Goal: Transaction & Acquisition: Purchase product/service

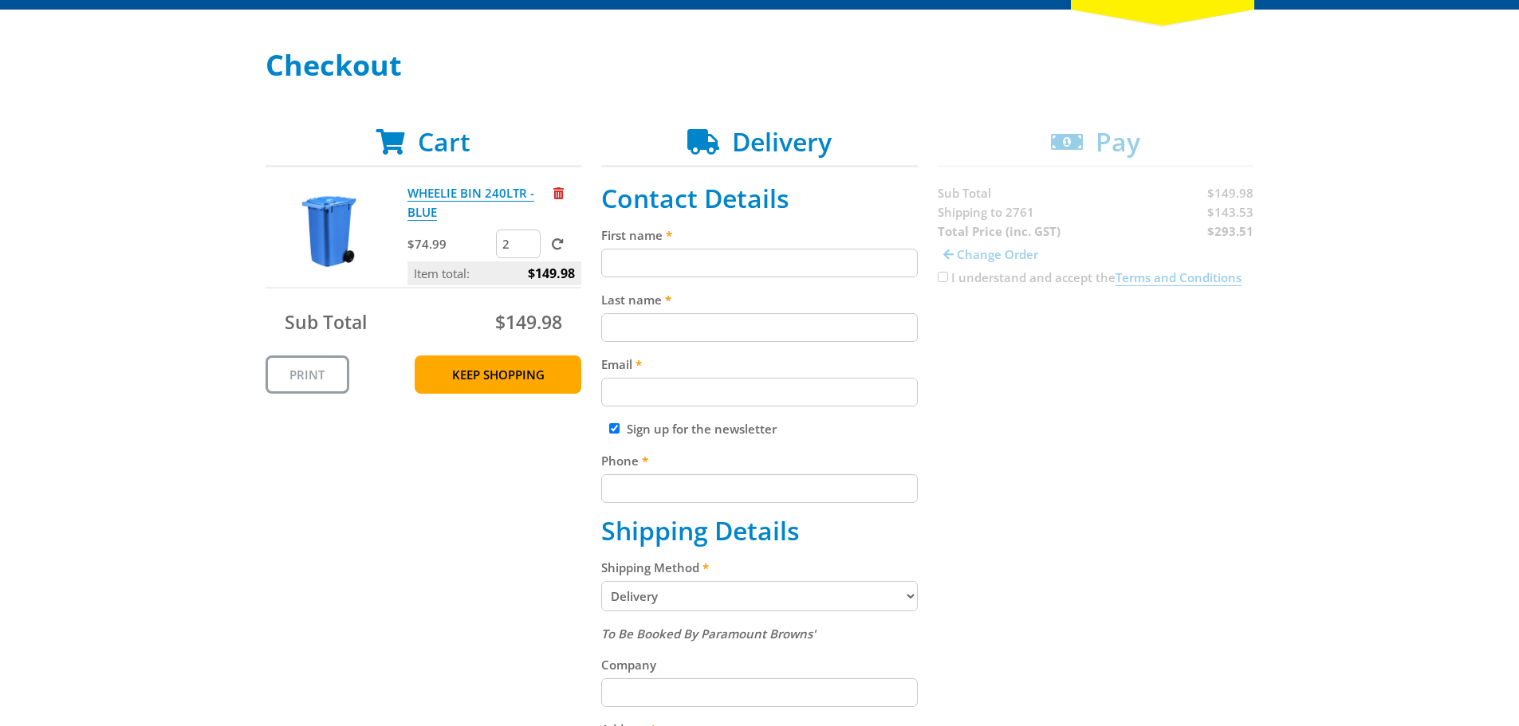
scroll to position [239, 0]
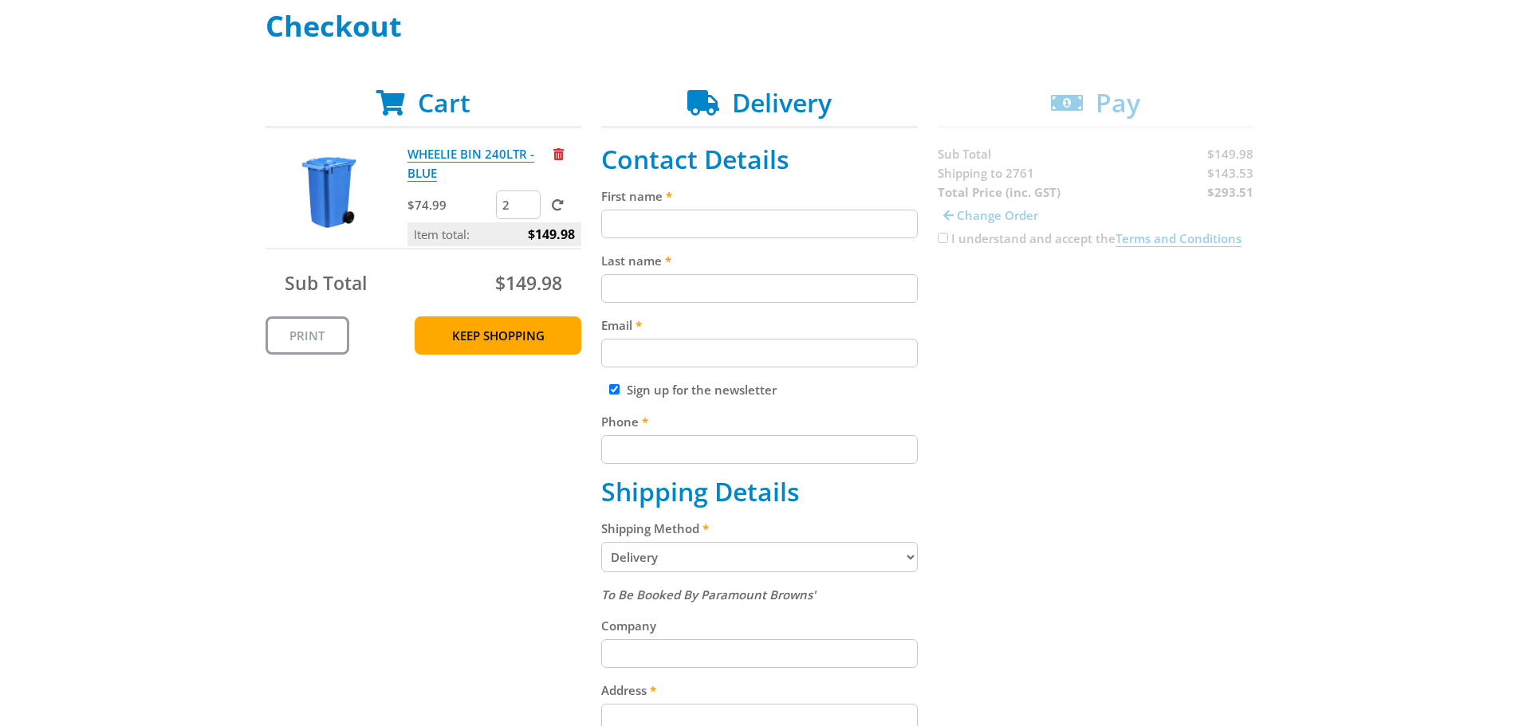
click at [615, 391] on input "Sign up for the newsletter" at bounding box center [614, 389] width 10 height 10
checkbox input "false"
click at [682, 230] on input "First name" at bounding box center [759, 224] width 317 height 29
click at [647, 224] on input "First name" at bounding box center [759, 224] width 317 height 29
type input "[PERSON_NAME]"
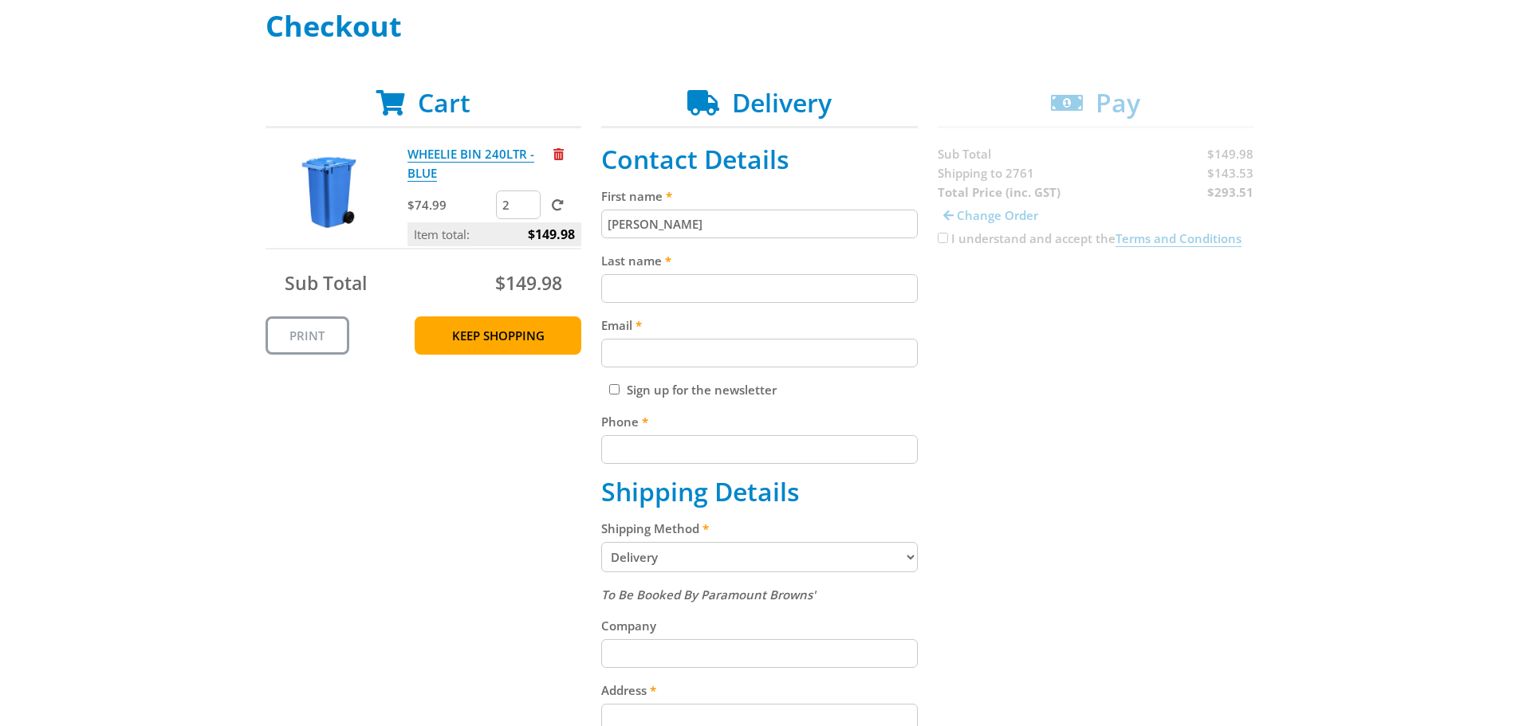
type input "g"
type input "[PERSON_NAME]"
type input "[EMAIL_ADDRESS][DOMAIN_NAME]"
click at [624, 443] on input "Phone" at bounding box center [759, 449] width 317 height 29
paste input "02 9625 6933"
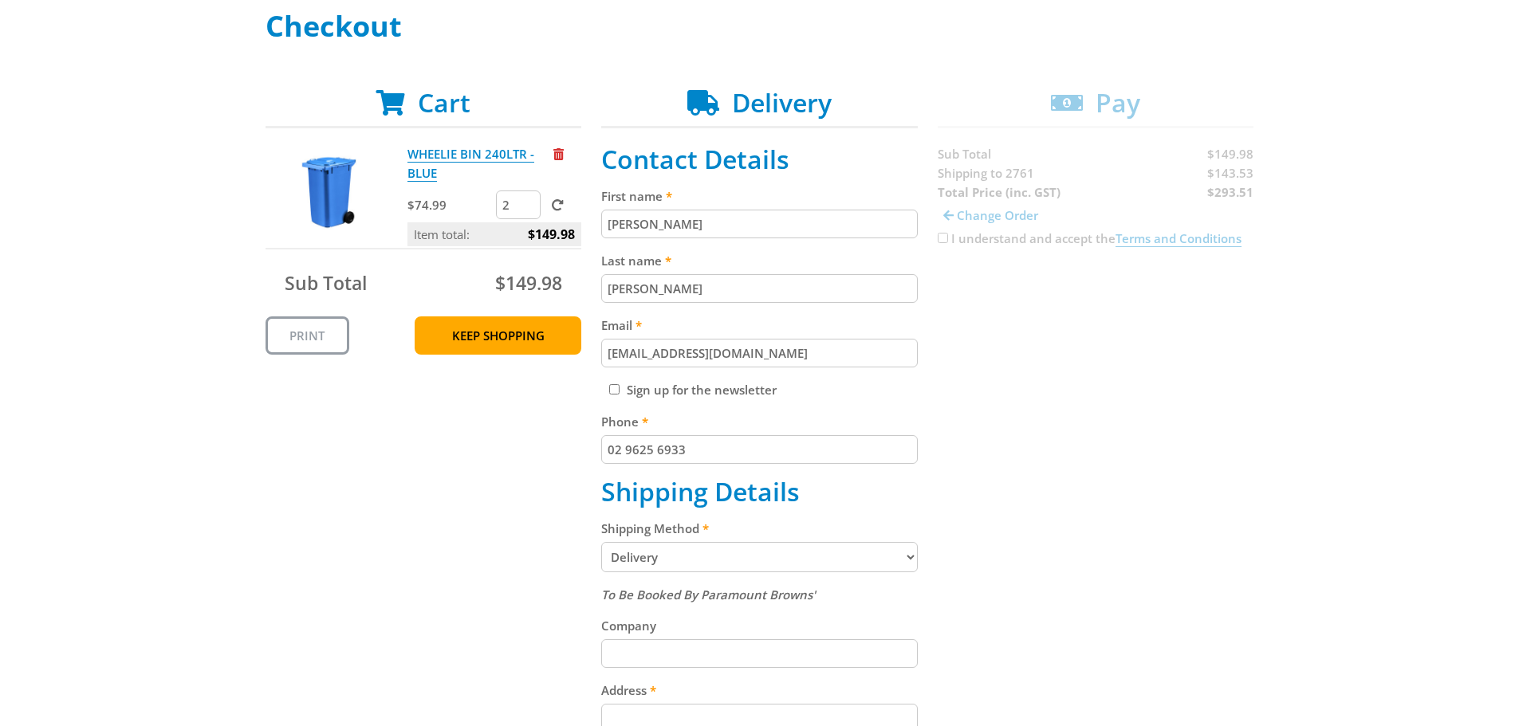
drag, startPoint x: 624, startPoint y: 446, endPoint x: 647, endPoint y: 466, distance: 30.5
click at [625, 447] on input "02 9625 6933" at bounding box center [759, 449] width 317 height 29
click at [655, 451] on input "029625 6933" at bounding box center [759, 449] width 317 height 29
type input "0296256933"
click at [930, 456] on div "Cart WHEELIE BIN 240LTR - BLUE $74.99 2 Item total: $149.98 Sub Total $149.98 P…" at bounding box center [760, 641] width 989 height 1106
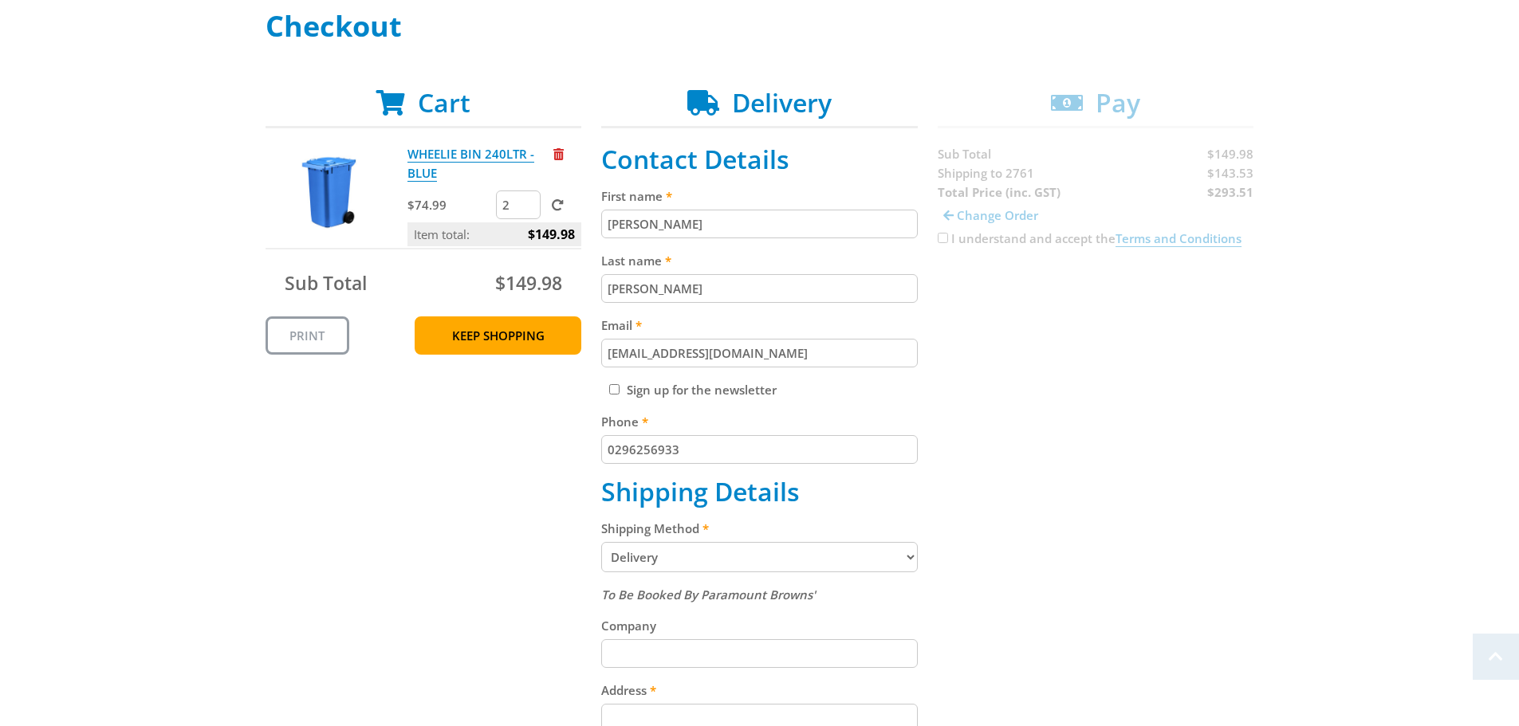
scroll to position [399, 0]
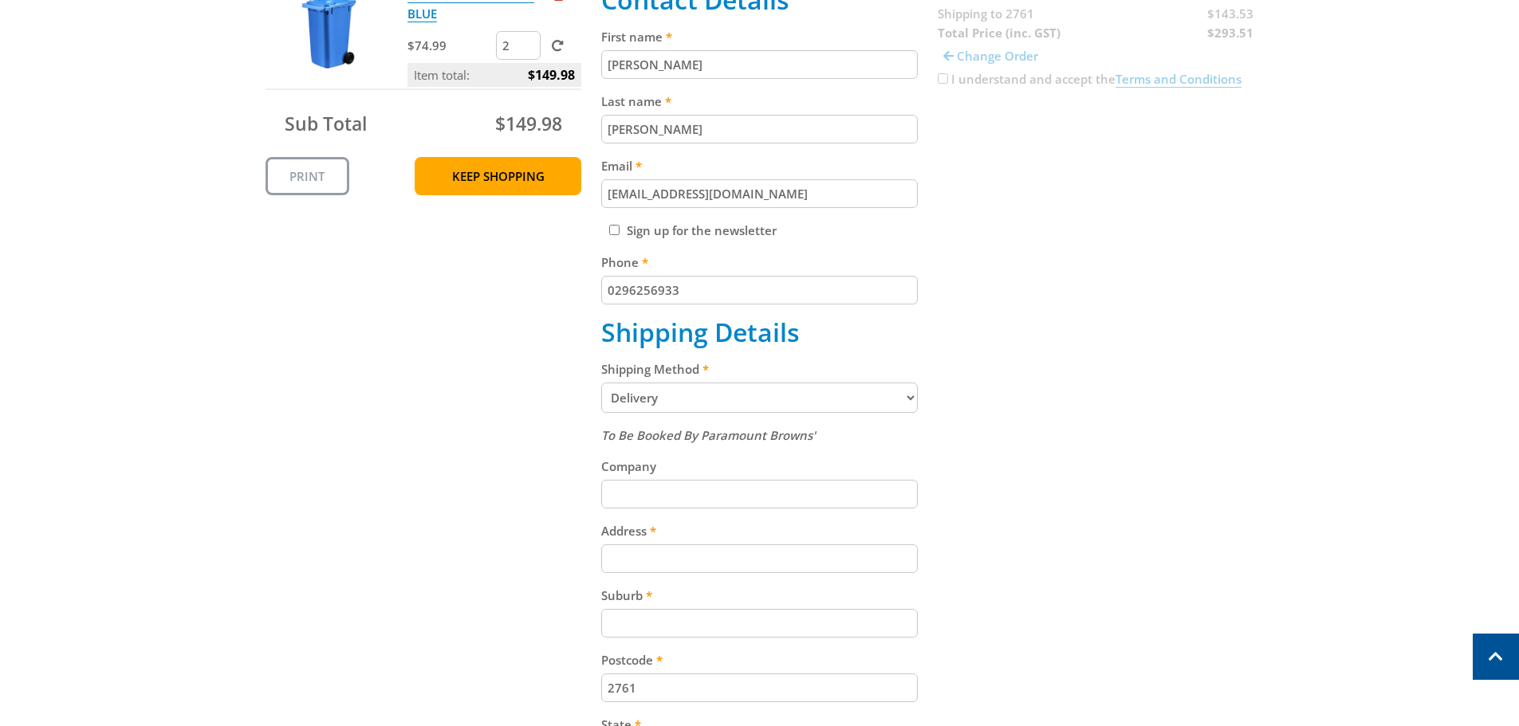
click at [738, 500] on input "Company" at bounding box center [759, 494] width 317 height 29
type input "ABC Textile Fabrication"
type input "[STREET_ADDRESS]"
type input "[PERSON_NAME]"
select select "[GEOGRAPHIC_DATA]"
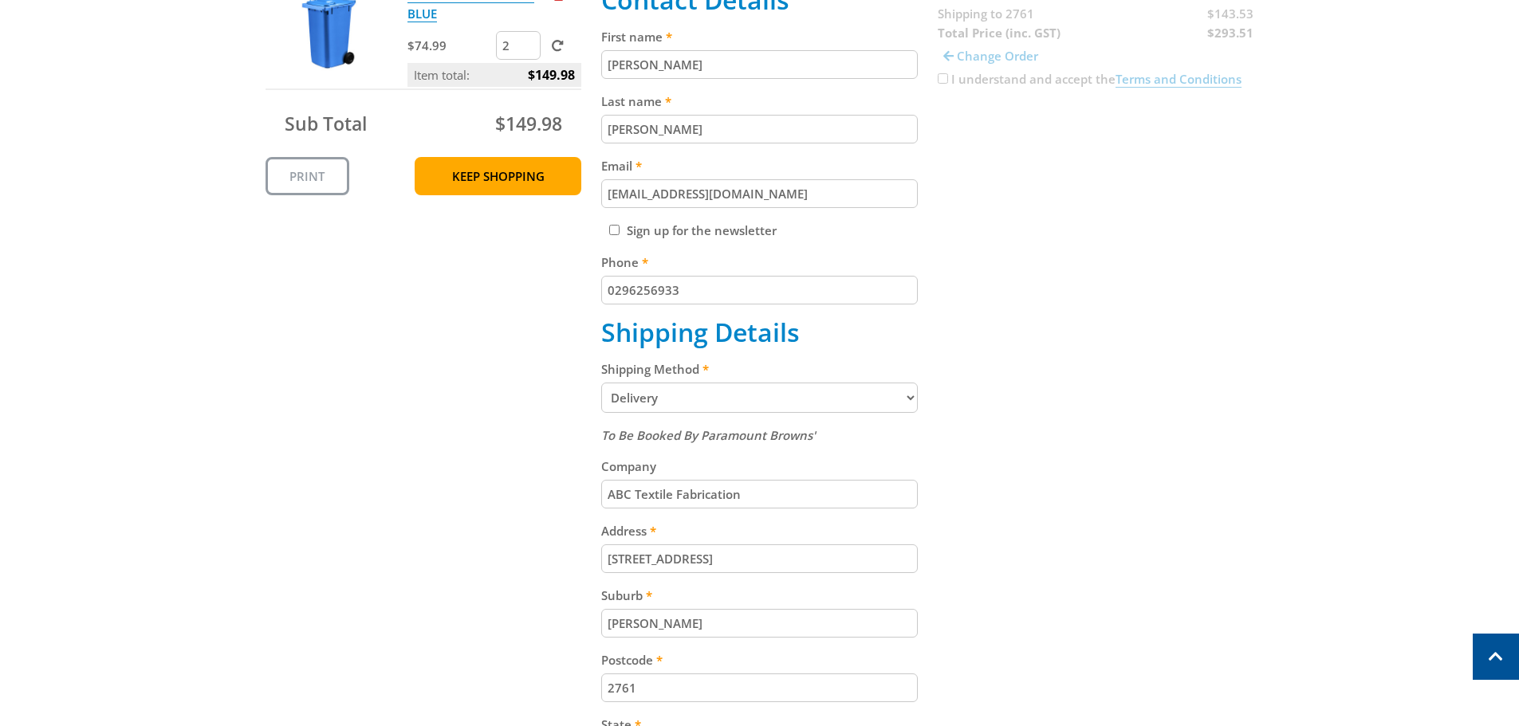
click at [1005, 553] on div "Cart WHEELIE BIN 240LTR - BLUE $74.99 2 Item total: $149.98 Sub Total $149.98 P…" at bounding box center [760, 481] width 989 height 1106
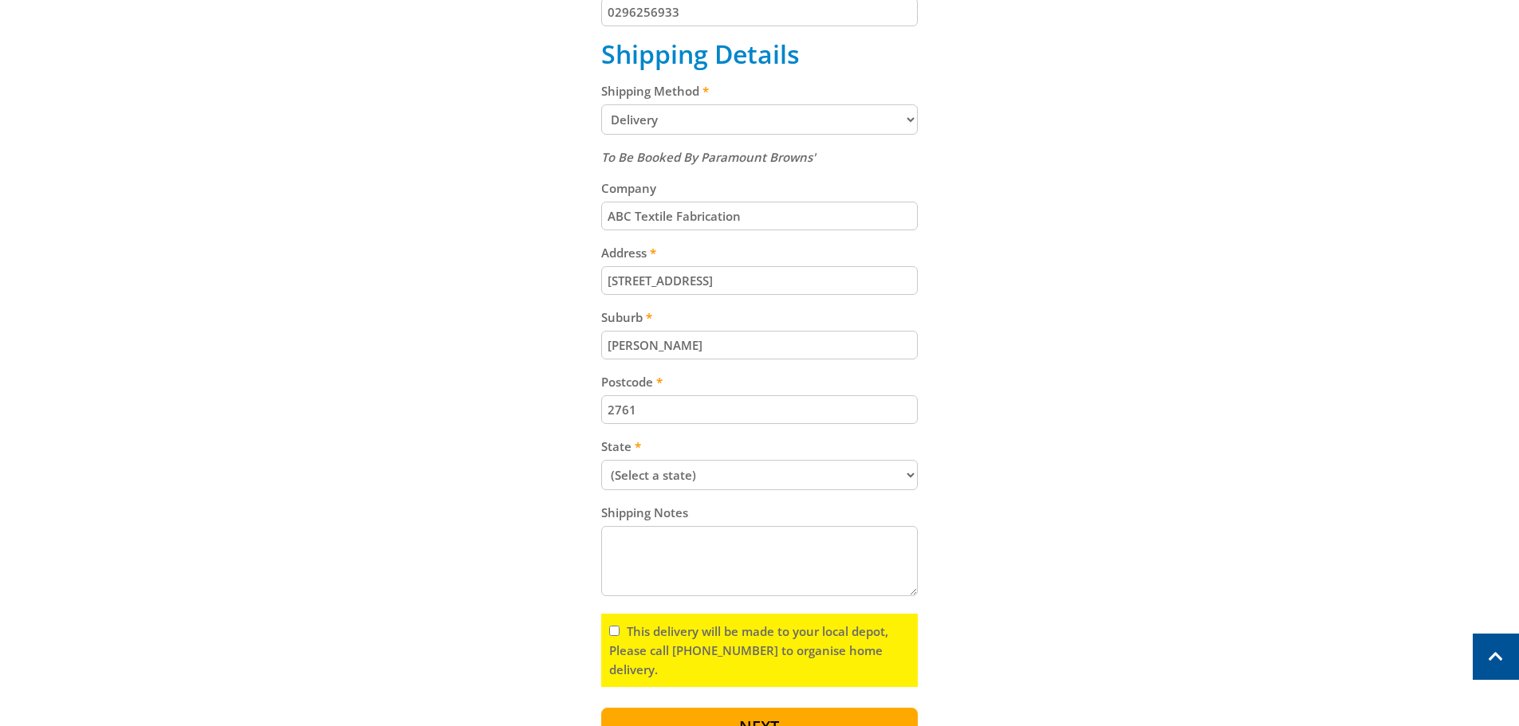
scroll to position [718, 0]
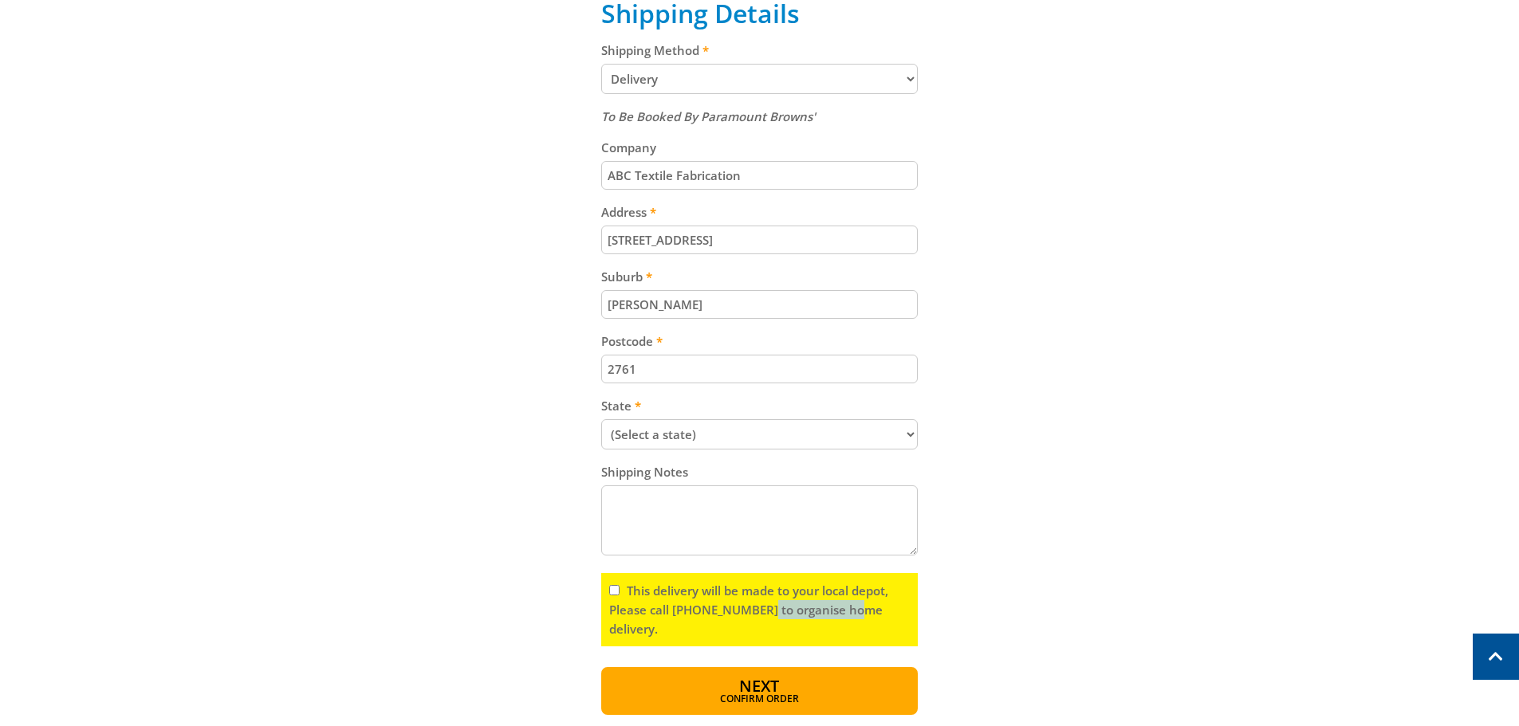
drag, startPoint x: 755, startPoint y: 615, endPoint x: 840, endPoint y: 616, distance: 84.5
click at [840, 616] on label "This delivery will be made to your local depot, Please call [PHONE_NUMBER] to o…" at bounding box center [748, 610] width 279 height 54
click at [707, 605] on label "This delivery will be made to your local depot, Please call [PHONE_NUMBER] to o…" at bounding box center [748, 610] width 279 height 54
click at [620, 596] on input "This delivery will be made to your local depot, Please call [PHONE_NUMBER] to o…" at bounding box center [614, 590] width 10 height 10
click at [695, 604] on label "This delivery will be made to your local depot, Please call [PHONE_NUMBER] to o…" at bounding box center [748, 610] width 279 height 54
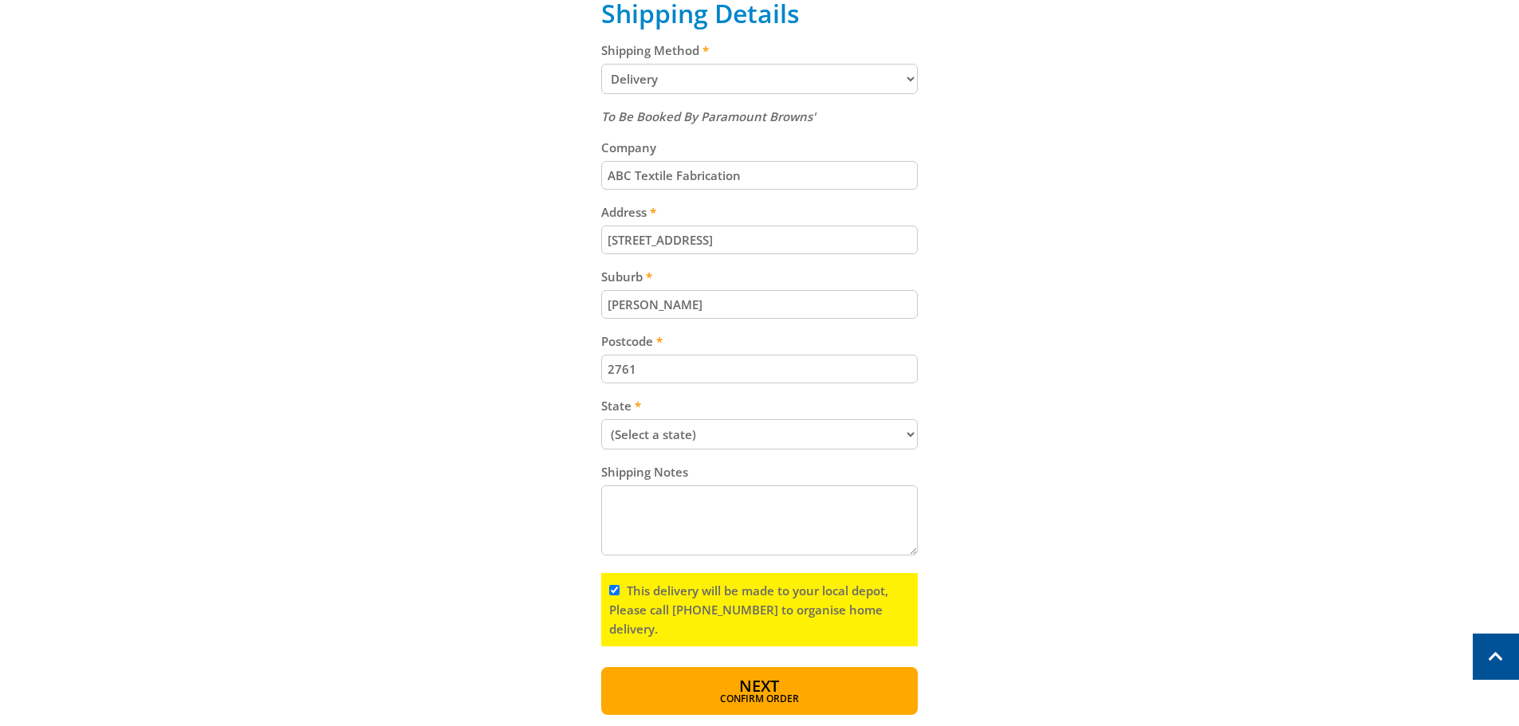
click at [620, 596] on input "This delivery will be made to your local depot, Please call [PHONE_NUMBER] to o…" at bounding box center [614, 590] width 10 height 10
checkbox input "false"
click at [985, 603] on div "Cart WHEELIE BIN 240LTR - BLUE $74.99 2 Item total: $149.98 Sub Total $149.98 P…" at bounding box center [760, 162] width 989 height 1106
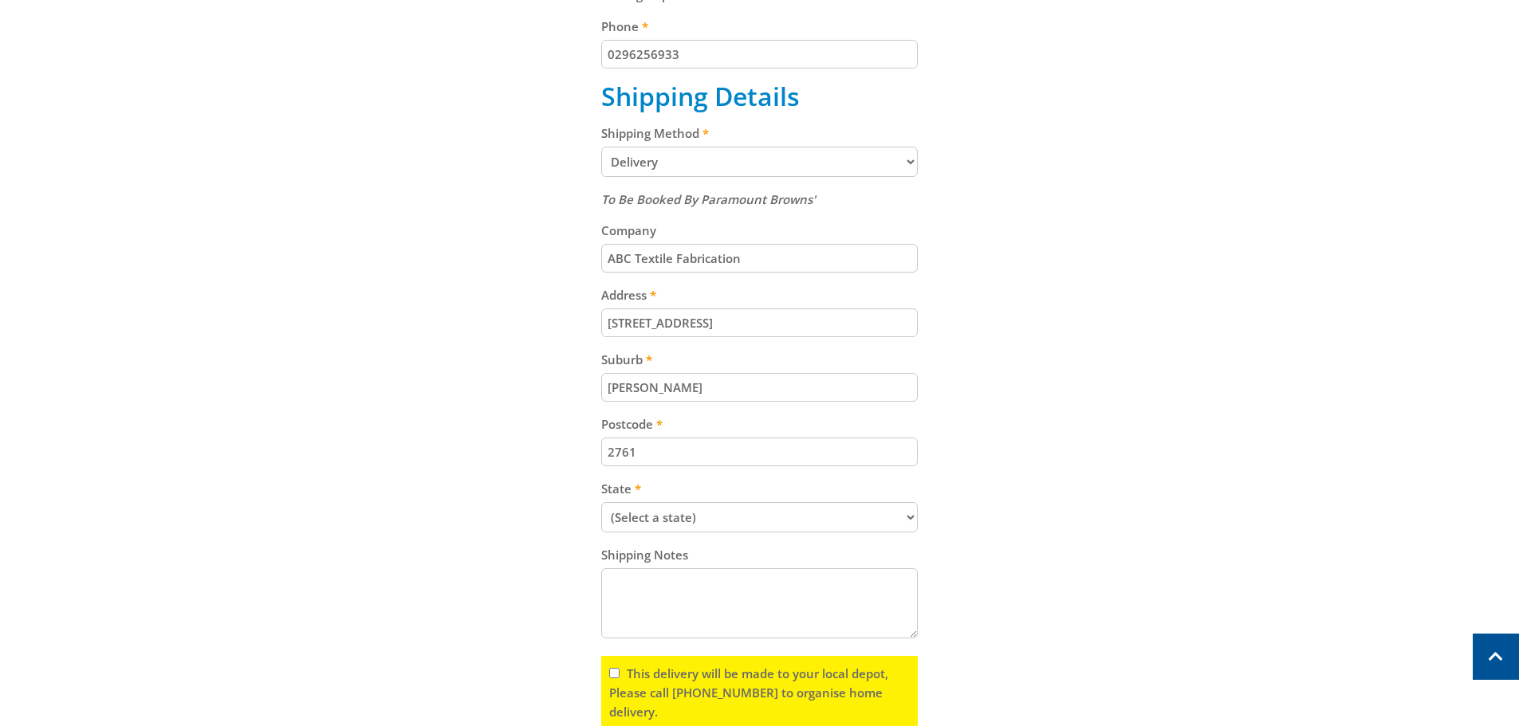
scroll to position [638, 0]
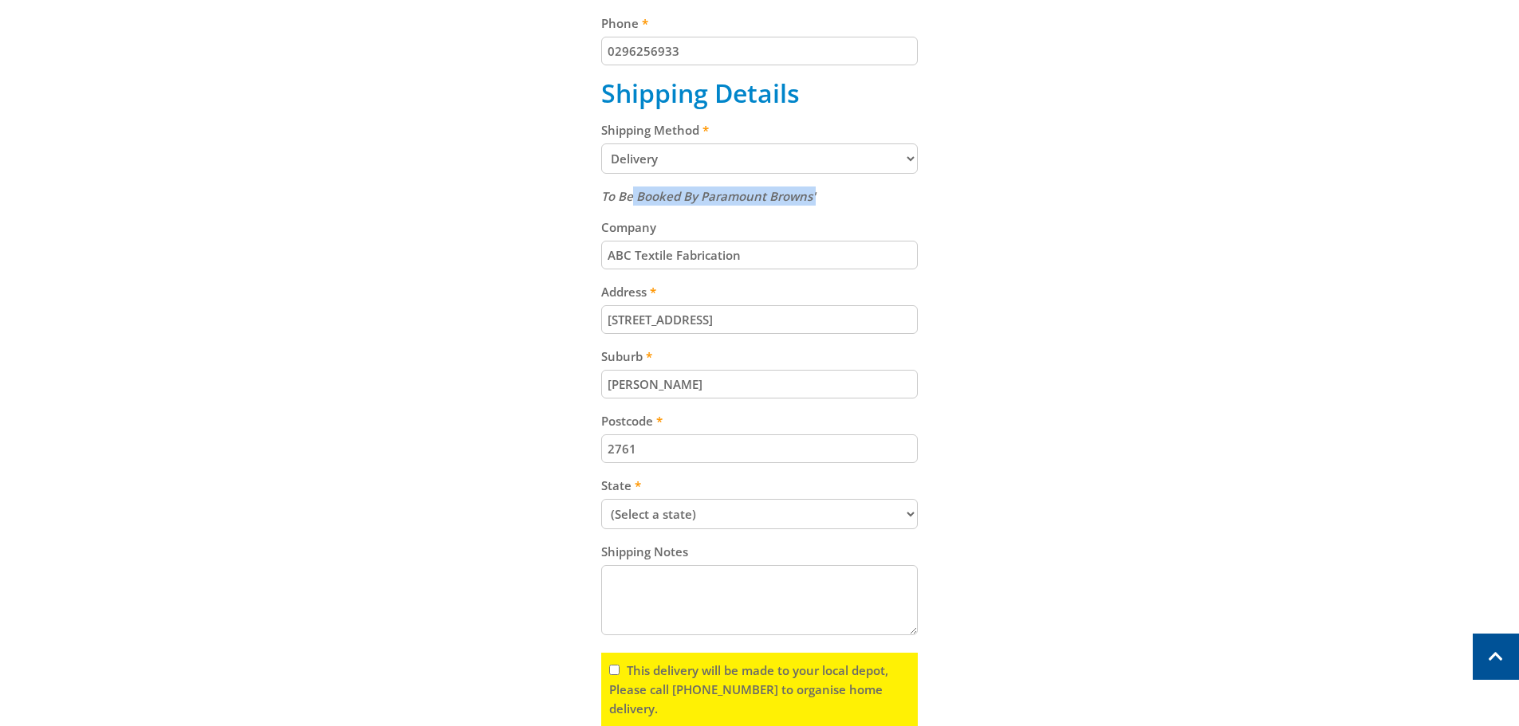
drag, startPoint x: 818, startPoint y: 191, endPoint x: 638, endPoint y: 194, distance: 180.2
click at [631, 195] on div "To Be Booked By Paramount Browns'" at bounding box center [759, 196] width 317 height 19
click at [741, 192] on em "To Be Booked By Paramount Browns'" at bounding box center [708, 196] width 214 height 16
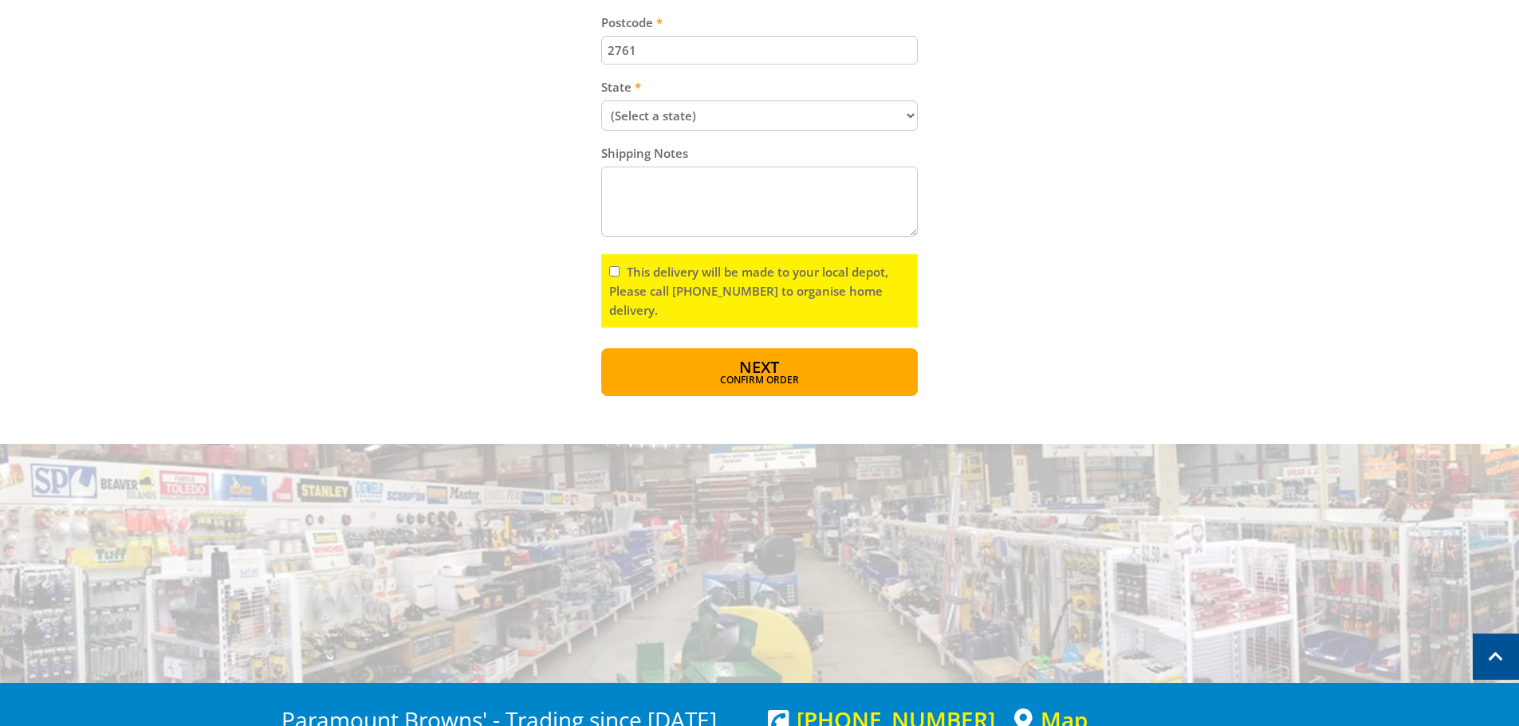
scroll to position [1276, 0]
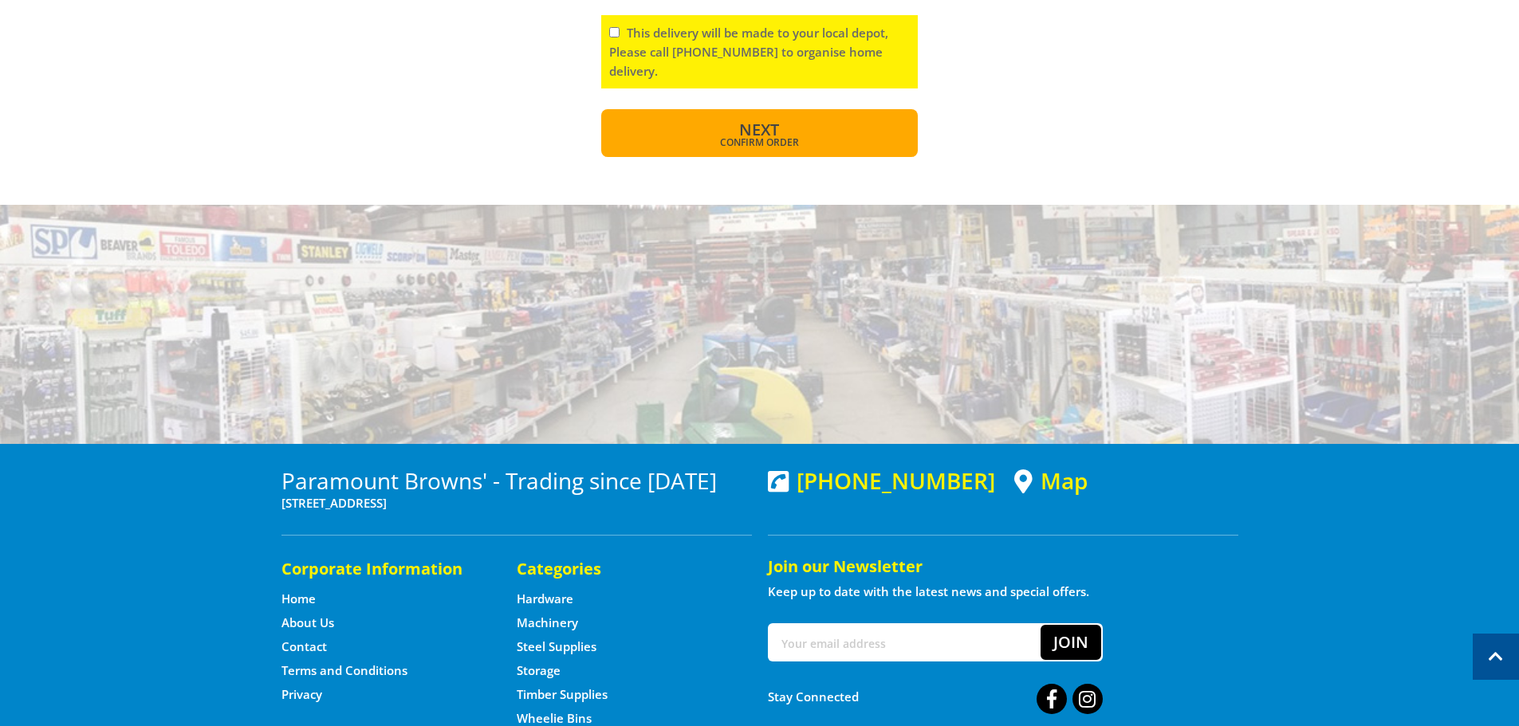
click at [789, 151] on button "Next Confirm order" at bounding box center [759, 133] width 317 height 48
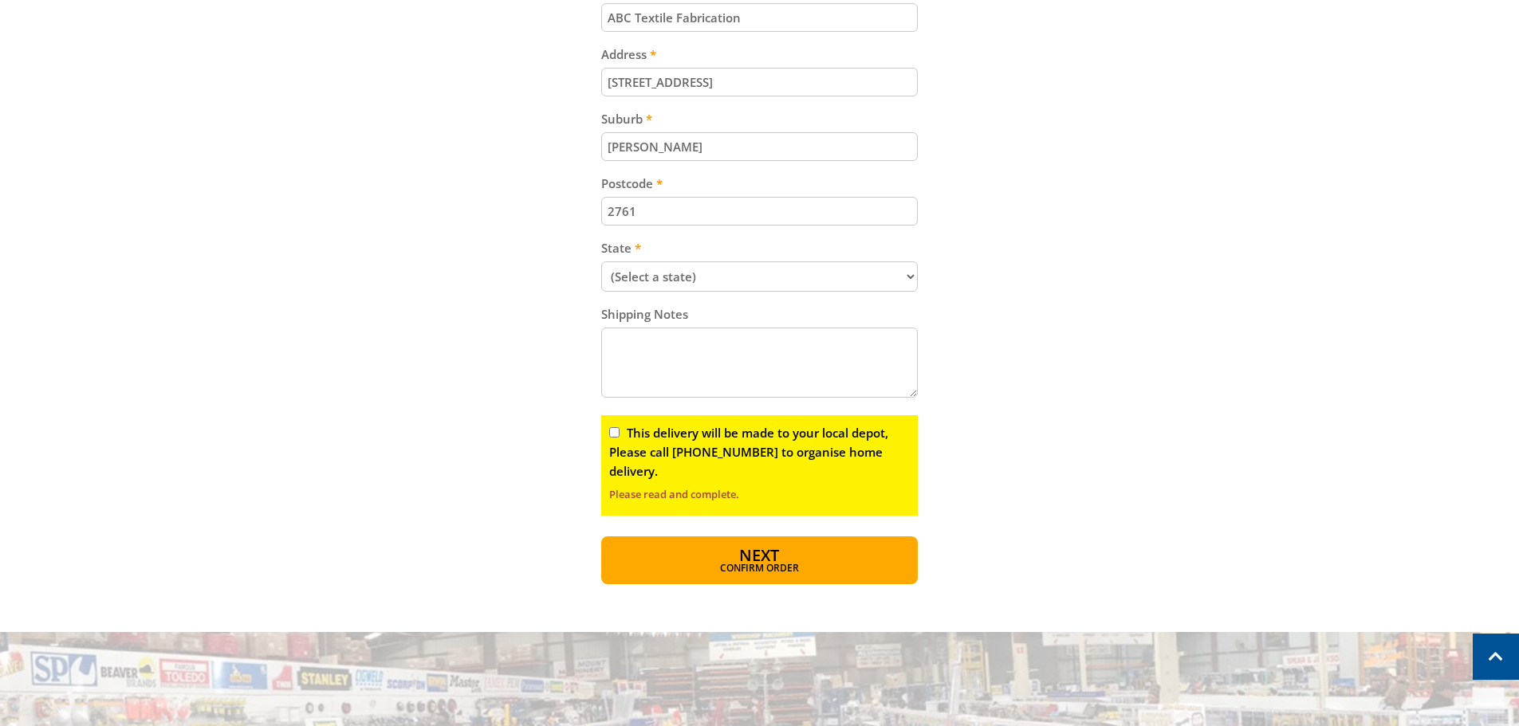
scroll to position [797, 0]
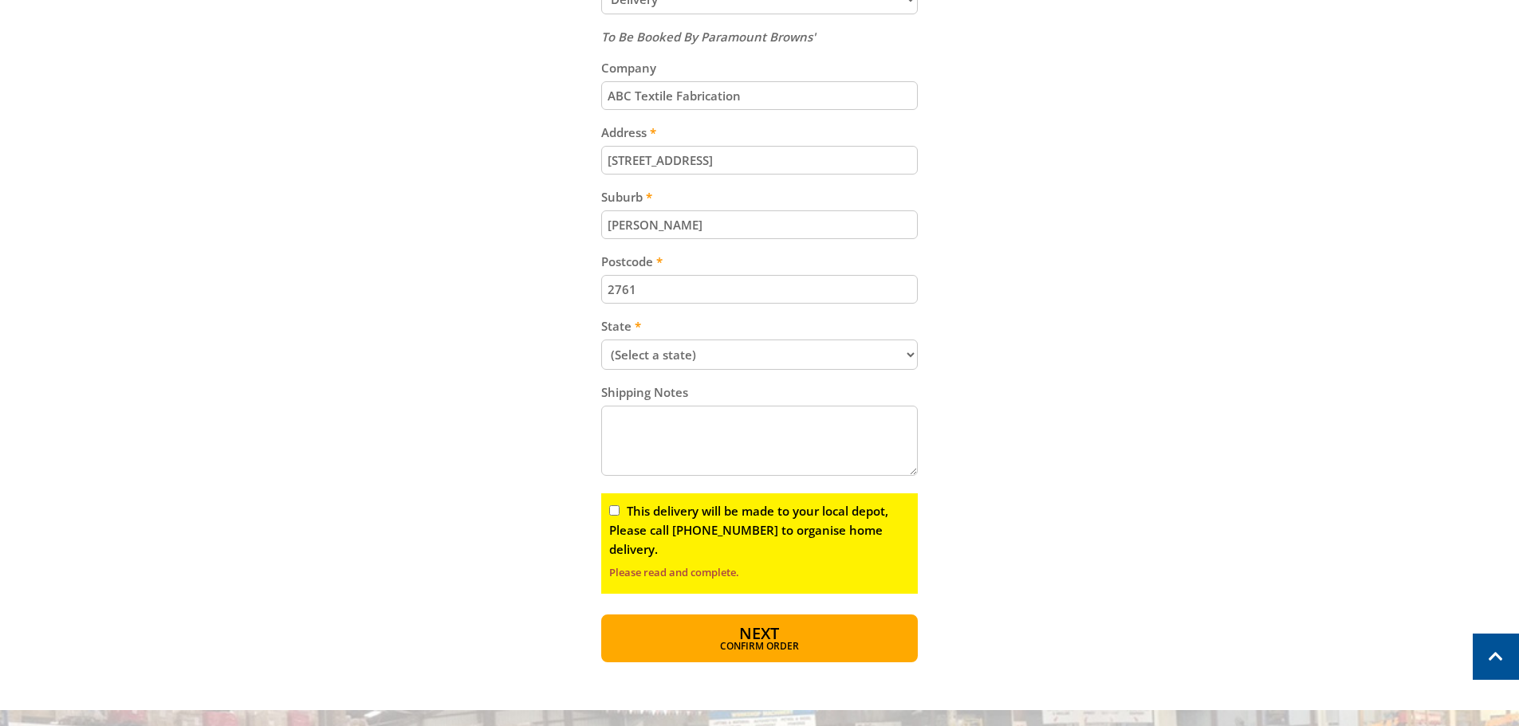
click at [772, 158] on input "[STREET_ADDRESS]" at bounding box center [759, 160] width 317 height 29
drag, startPoint x: 611, startPoint y: 160, endPoint x: 544, endPoint y: 163, distance: 67.0
click at [545, 163] on div "Cart WHEELIE BIN 240LTR - BLUE $74.99 2 Item total: $149.98 Sub Total $149.98 P…" at bounding box center [760, 96] width 989 height 1133
click at [879, 169] on input "[STREET_ADDRESS]" at bounding box center [759, 160] width 317 height 29
type input "[STREET_ADDRESS]"
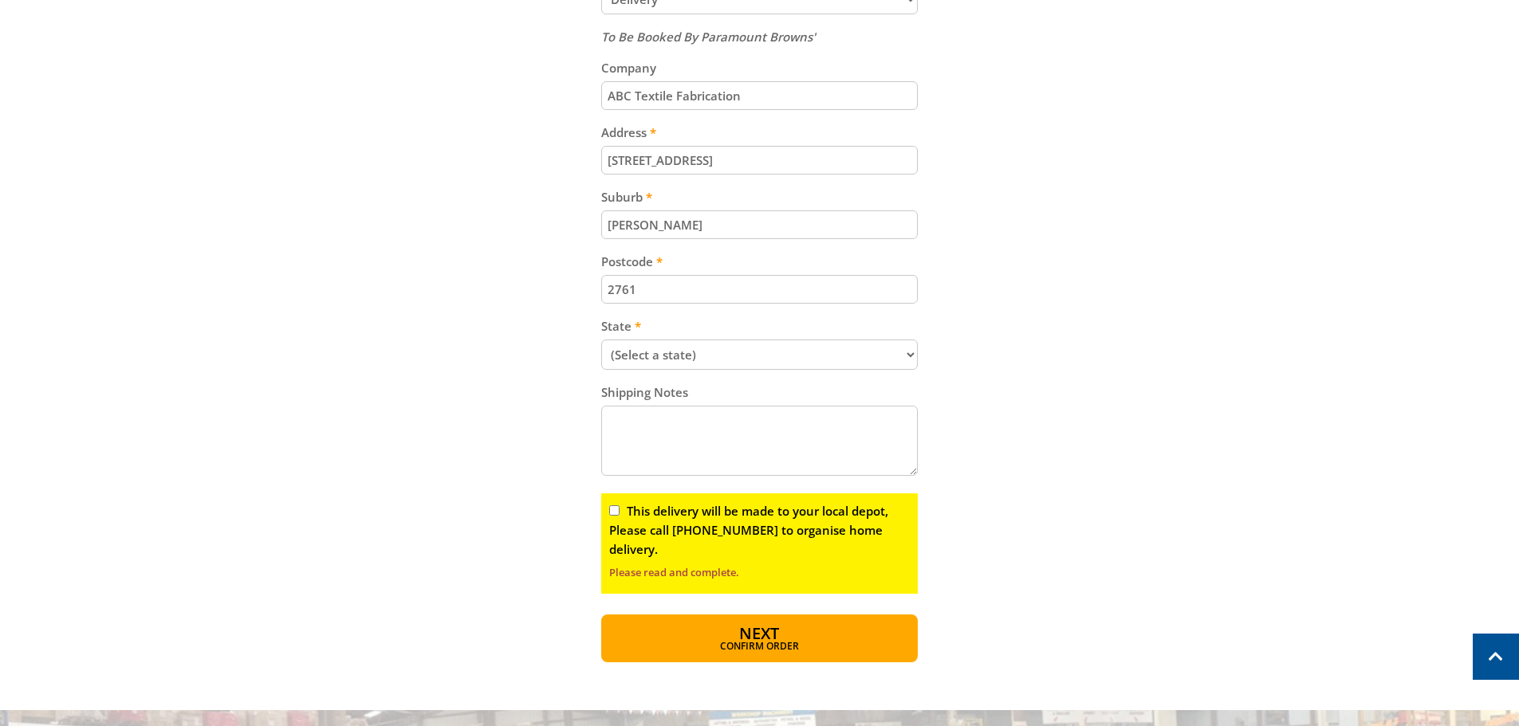
click at [826, 223] on input "[PERSON_NAME]" at bounding box center [759, 225] width 317 height 29
click at [896, 296] on input "2761" at bounding box center [759, 289] width 317 height 29
click at [894, 354] on select "(Select a state) [GEOGRAPHIC_DATA] [GEOGRAPHIC_DATA] [GEOGRAPHIC_DATA] [GEOGRAP…" at bounding box center [759, 355] width 317 height 30
click at [601, 340] on select "(Select a state) [GEOGRAPHIC_DATA] [GEOGRAPHIC_DATA] [GEOGRAPHIC_DATA] [GEOGRAP…" at bounding box center [759, 355] width 317 height 30
click at [1086, 397] on div "Cart WHEELIE BIN 240LTR - BLUE $74.99 2 Item total: $149.98 Sub Total $149.98 P…" at bounding box center [760, 96] width 989 height 1133
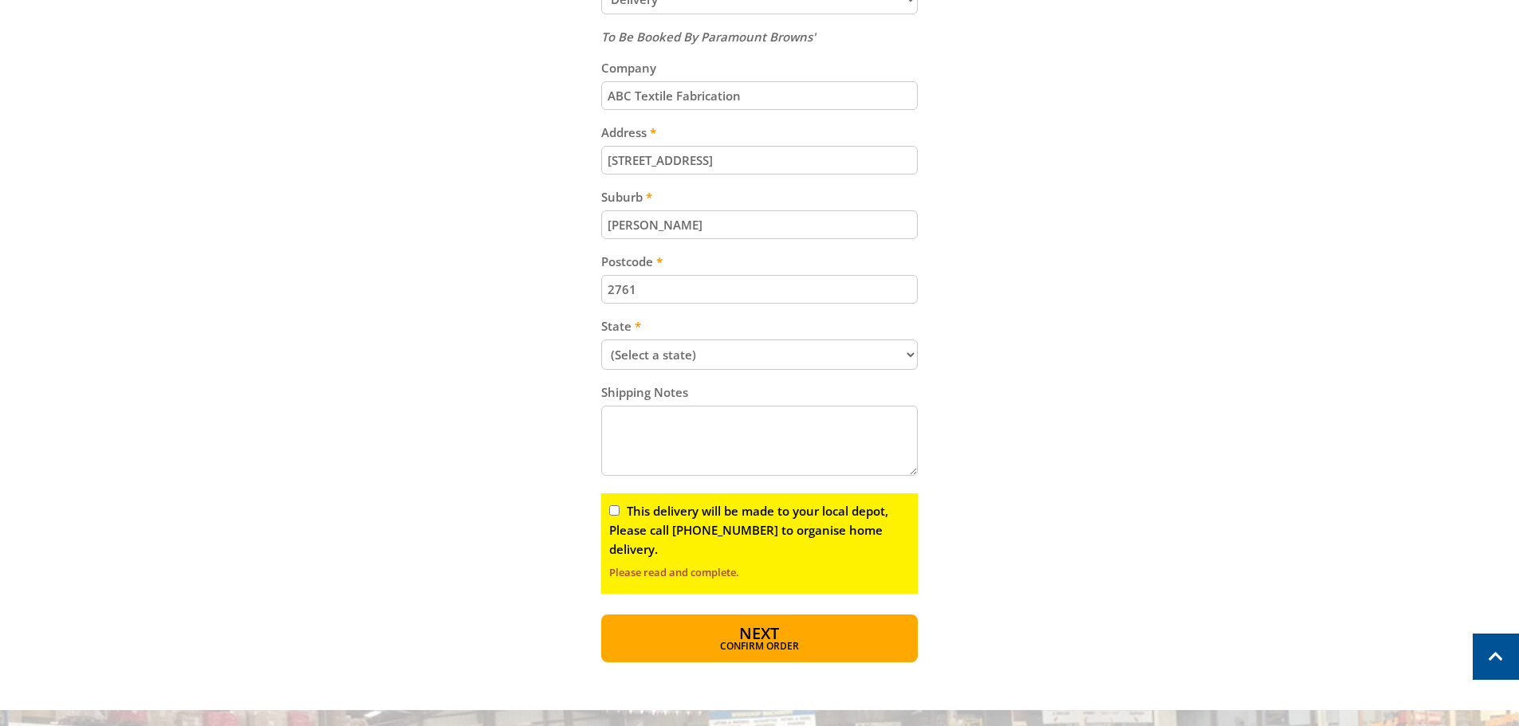
click at [739, 570] on label "Please read and complete." at bounding box center [759, 572] width 301 height 19
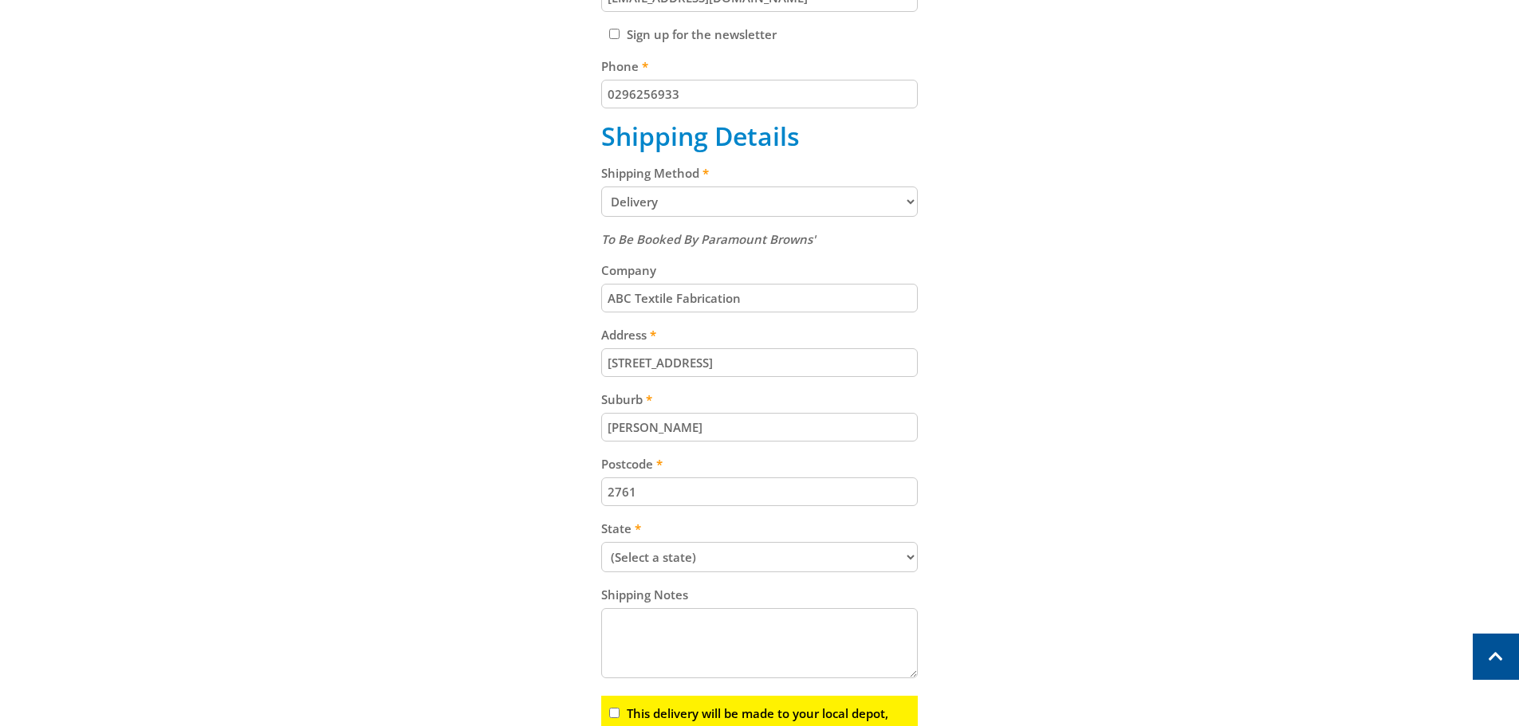
scroll to position [718, 0]
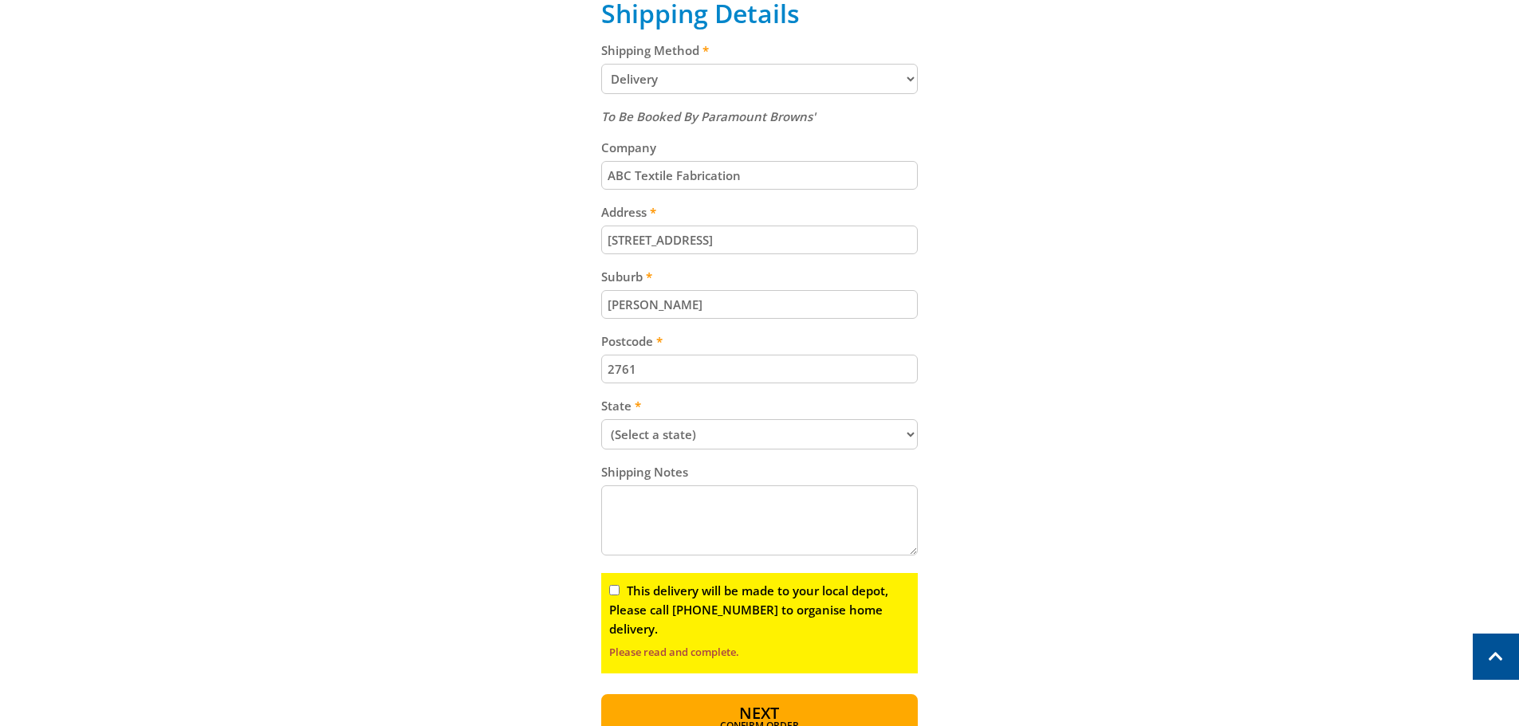
click at [752, 591] on label "This delivery will be made to your local depot, Please call [PHONE_NUMBER] to o…" at bounding box center [748, 610] width 279 height 54
click at [620, 591] on input "This delivery will be made to your local depot, Please call [PHONE_NUMBER] to o…" at bounding box center [614, 590] width 10 height 10
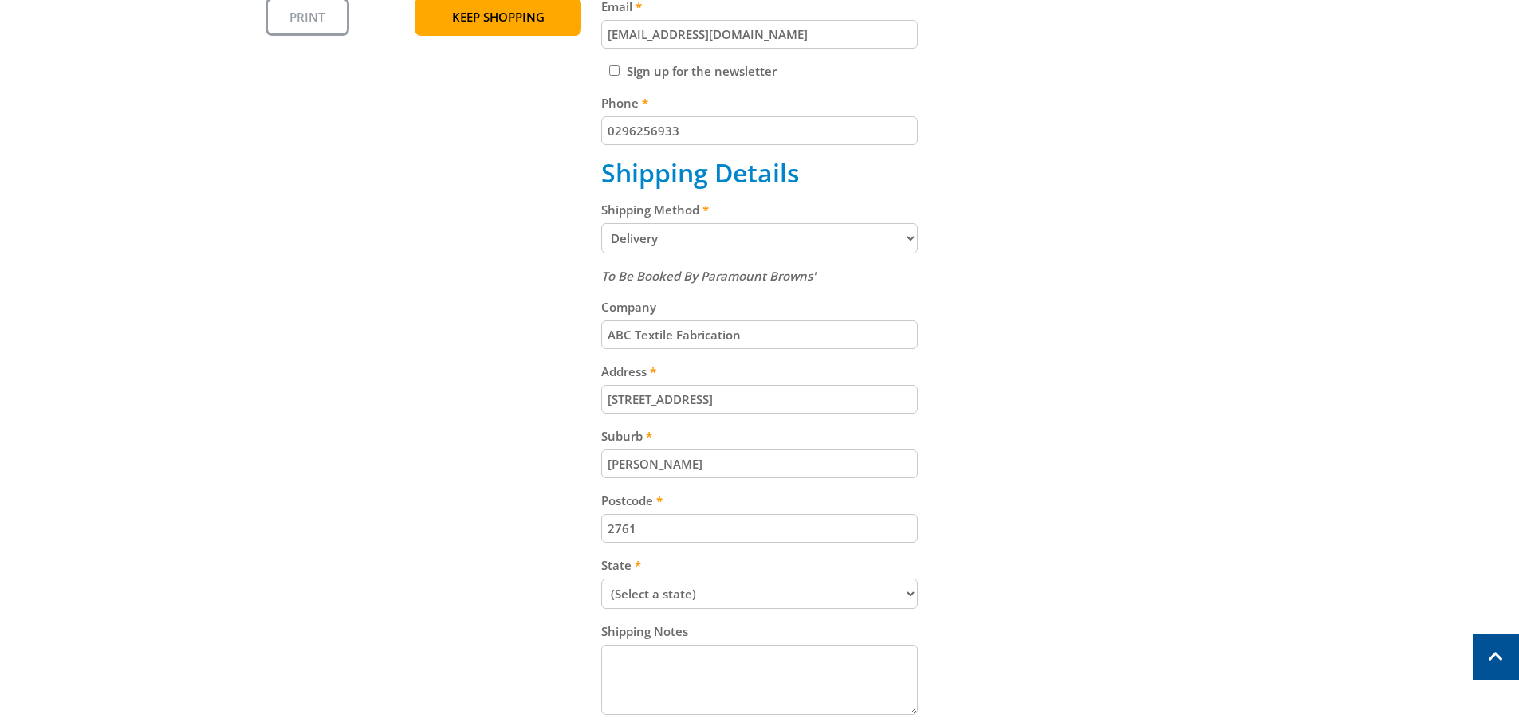
scroll to position [797, 0]
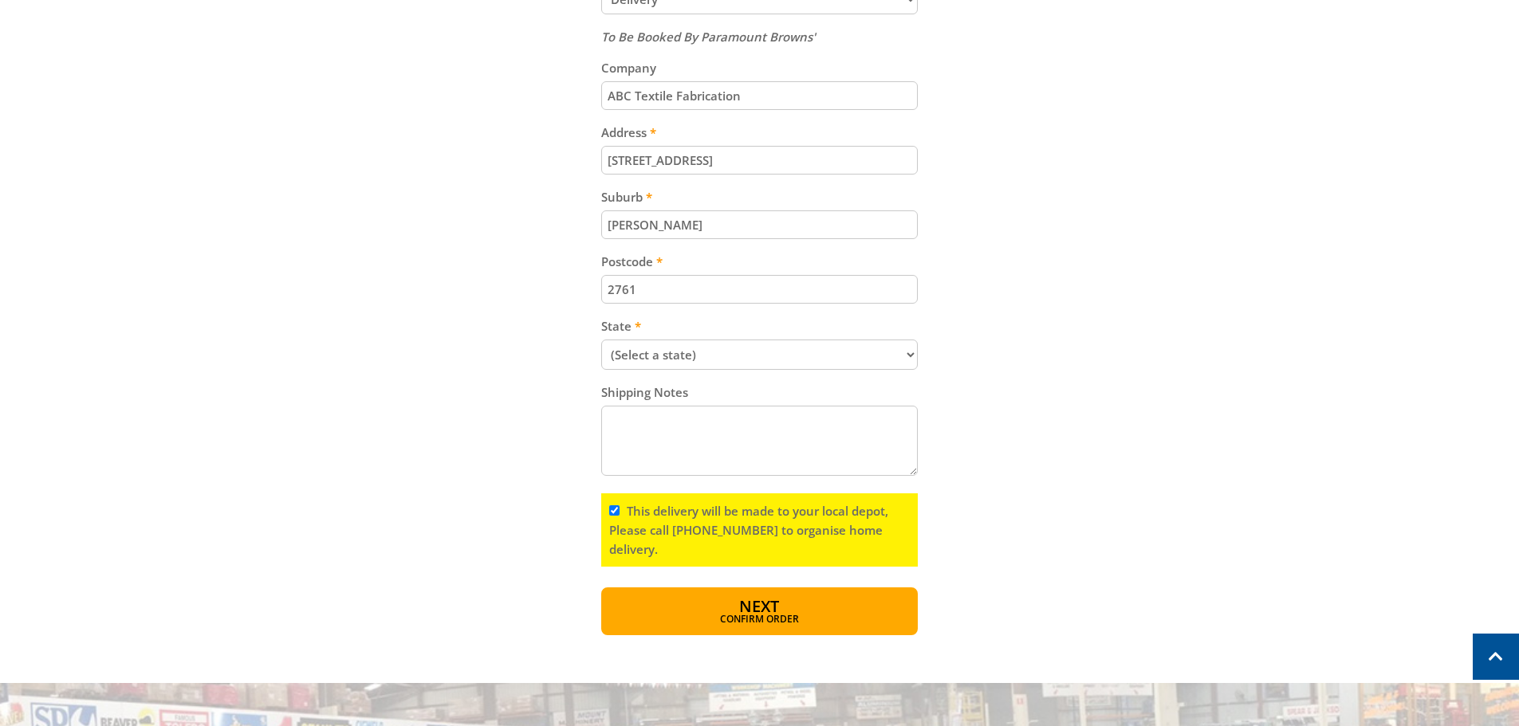
click at [714, 521] on div "This delivery will be made to your local depot, Please call [PHONE_NUMBER] to o…" at bounding box center [759, 530] width 317 height 73
click at [604, 510] on div "This delivery will be made to your local depot, Please call [PHONE_NUMBER] to o…" at bounding box center [759, 530] width 317 height 73
click at [616, 506] on input "This delivery will be made to your local depot, Please call [PHONE_NUMBER] to o…" at bounding box center [614, 511] width 10 height 10
checkbox input "false"
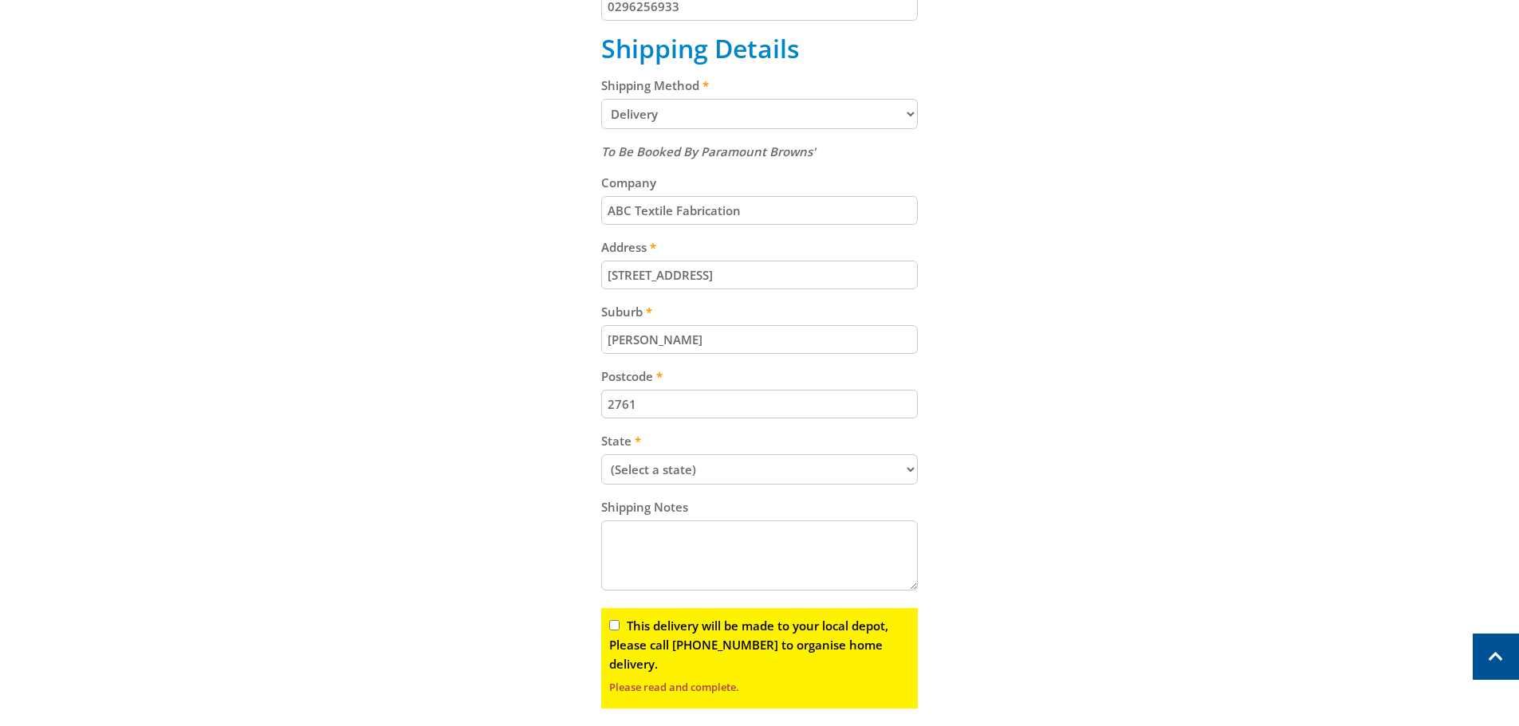
scroll to position [0, 0]
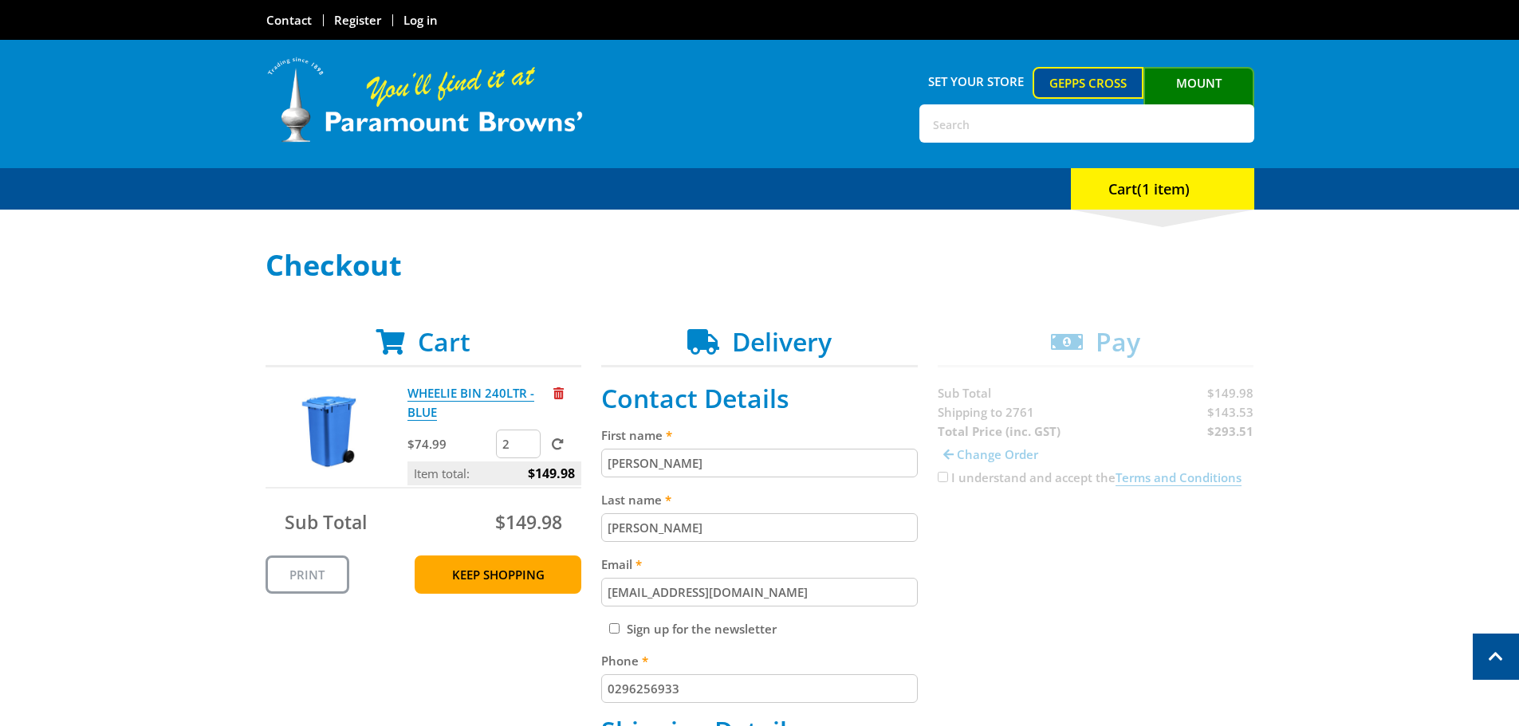
drag, startPoint x: 998, startPoint y: 478, endPoint x: 796, endPoint y: 126, distance: 405.8
